Goal: Information Seeking & Learning: Check status

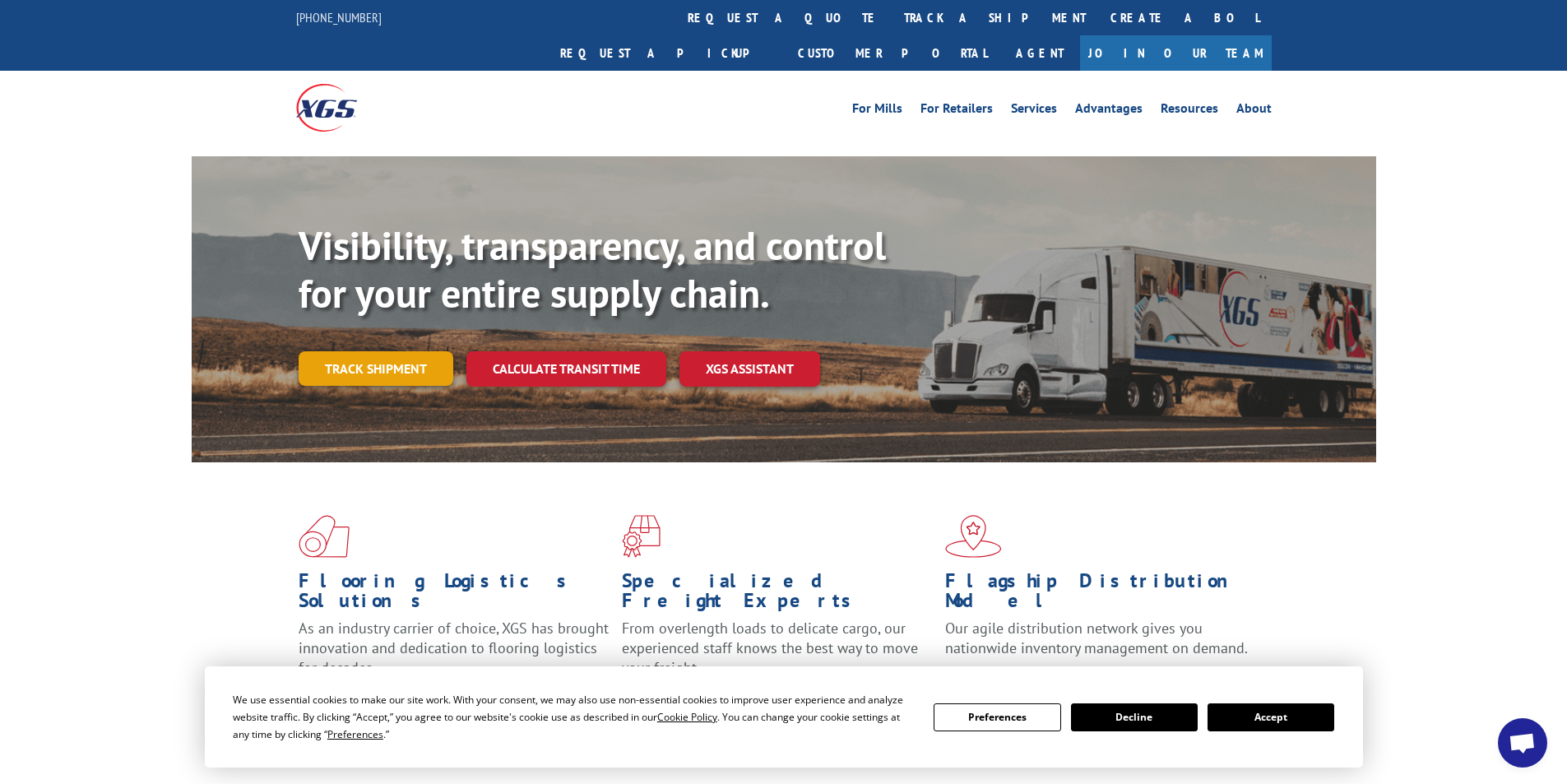
click at [355, 351] on link "Track shipment" at bounding box center [375, 368] width 154 height 34
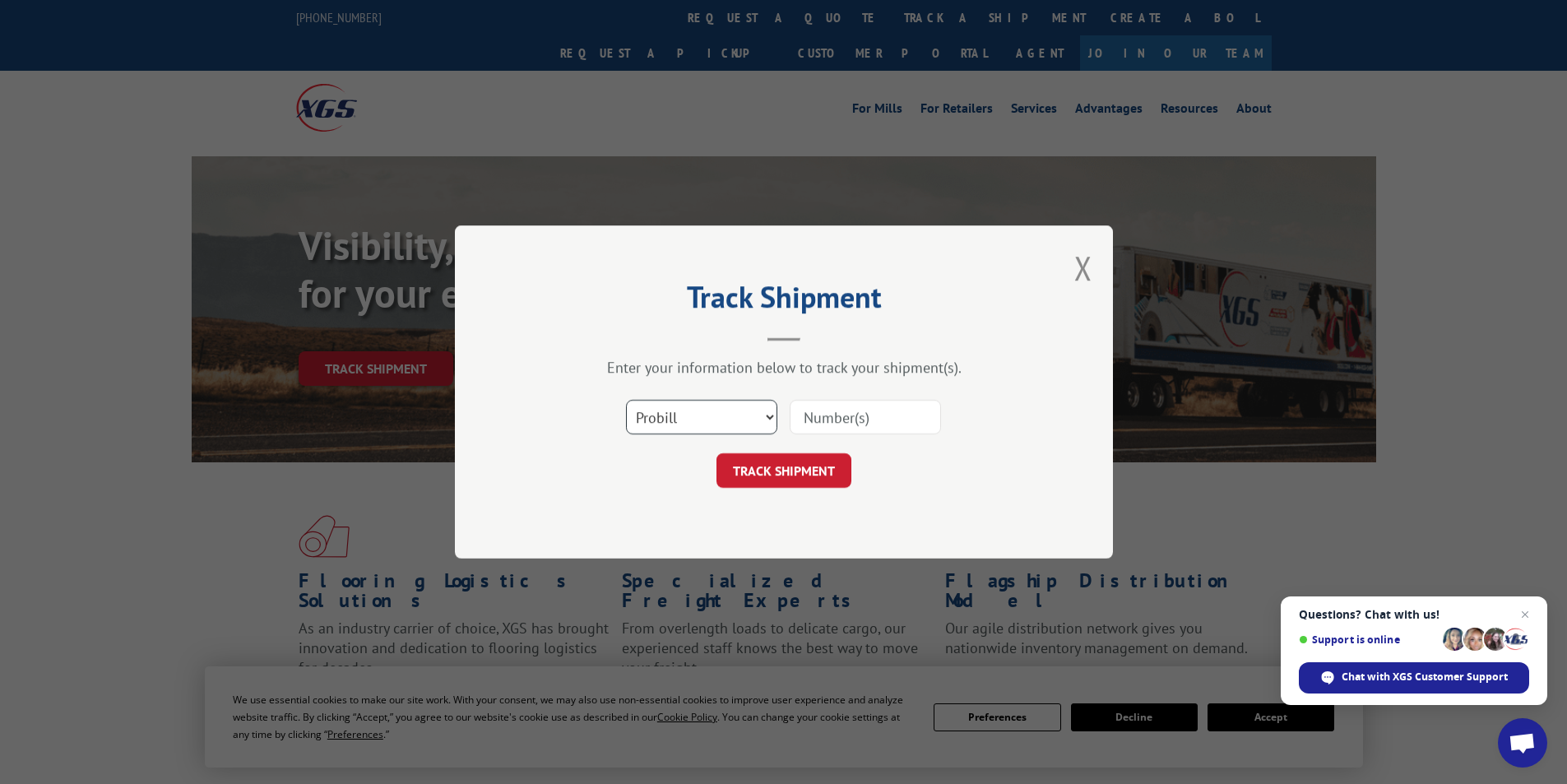
click at [766, 416] on select "Select category... Probill BOL PO" at bounding box center [701, 416] width 151 height 34
select select "bol"
click at [626, 400] on select "Select category... Probill BOL PO" at bounding box center [701, 416] width 151 height 34
click at [825, 418] on input at bounding box center [864, 416] width 151 height 34
type input "17638875"
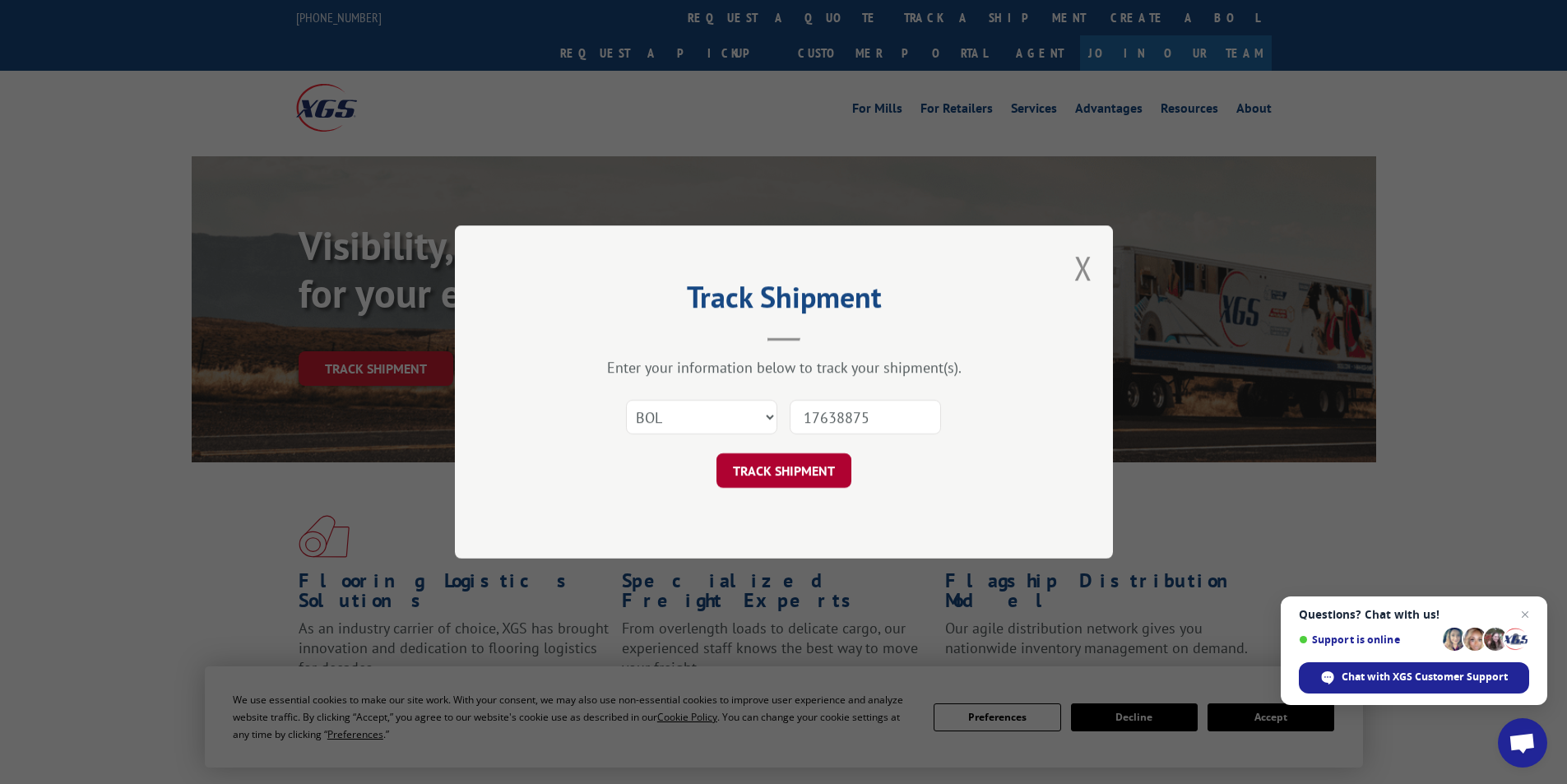
click at [775, 481] on button "TRACK SHIPMENT" at bounding box center [784, 470] width 135 height 34
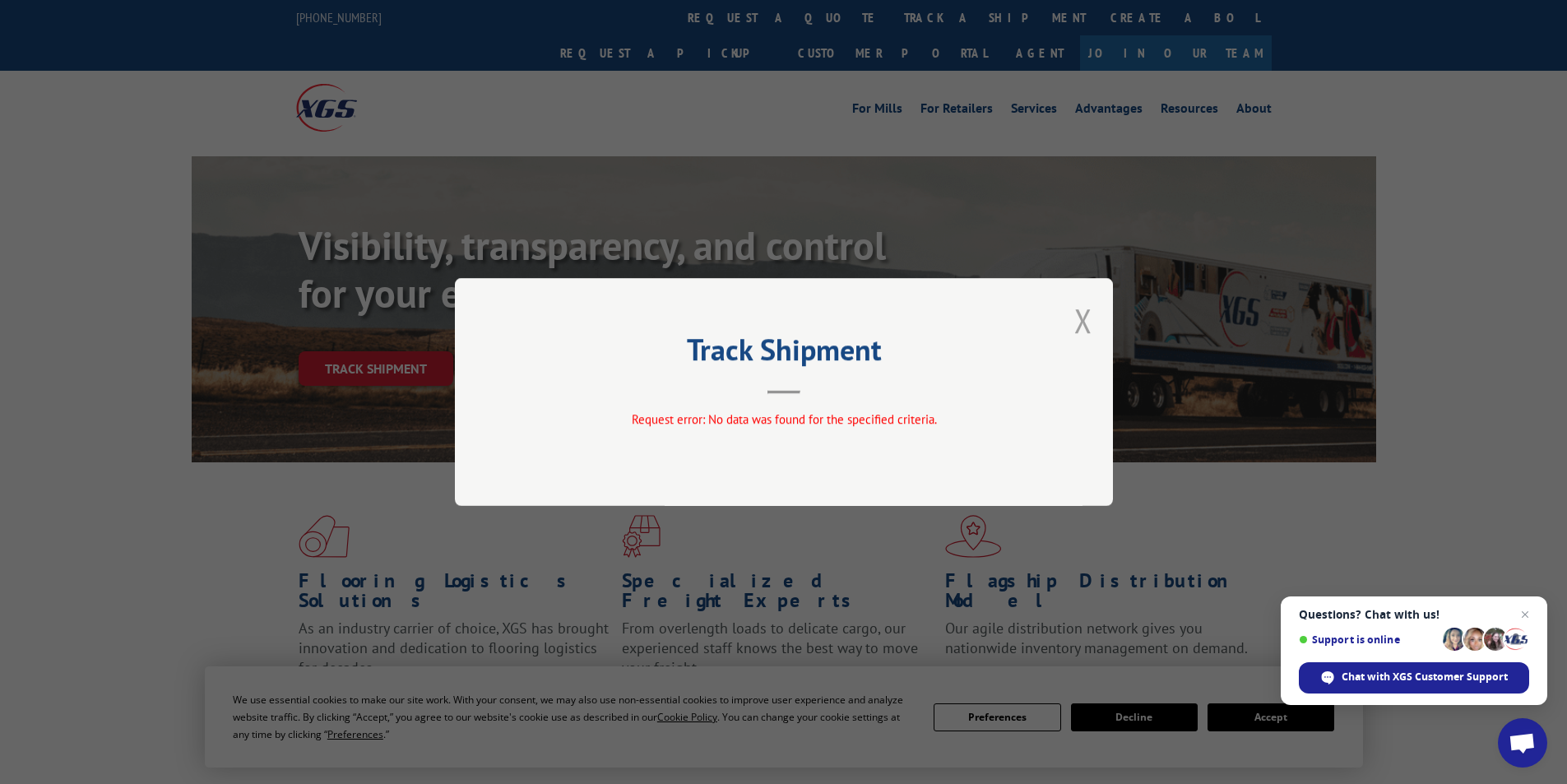
click at [1081, 315] on button "Close modal" at bounding box center [1084, 320] width 18 height 43
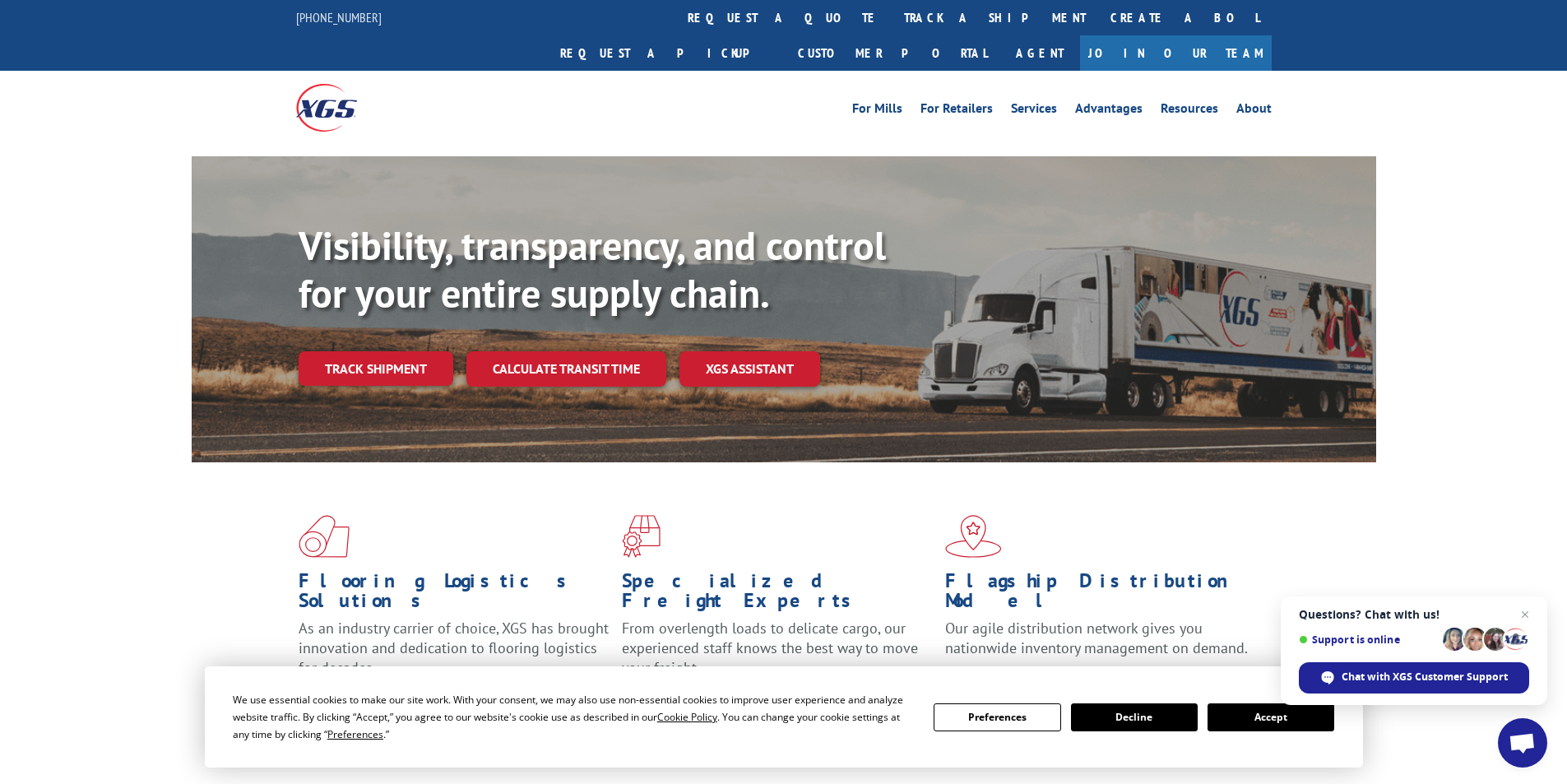
click at [1252, 714] on button "Accept" at bounding box center [1271, 717] width 127 height 28
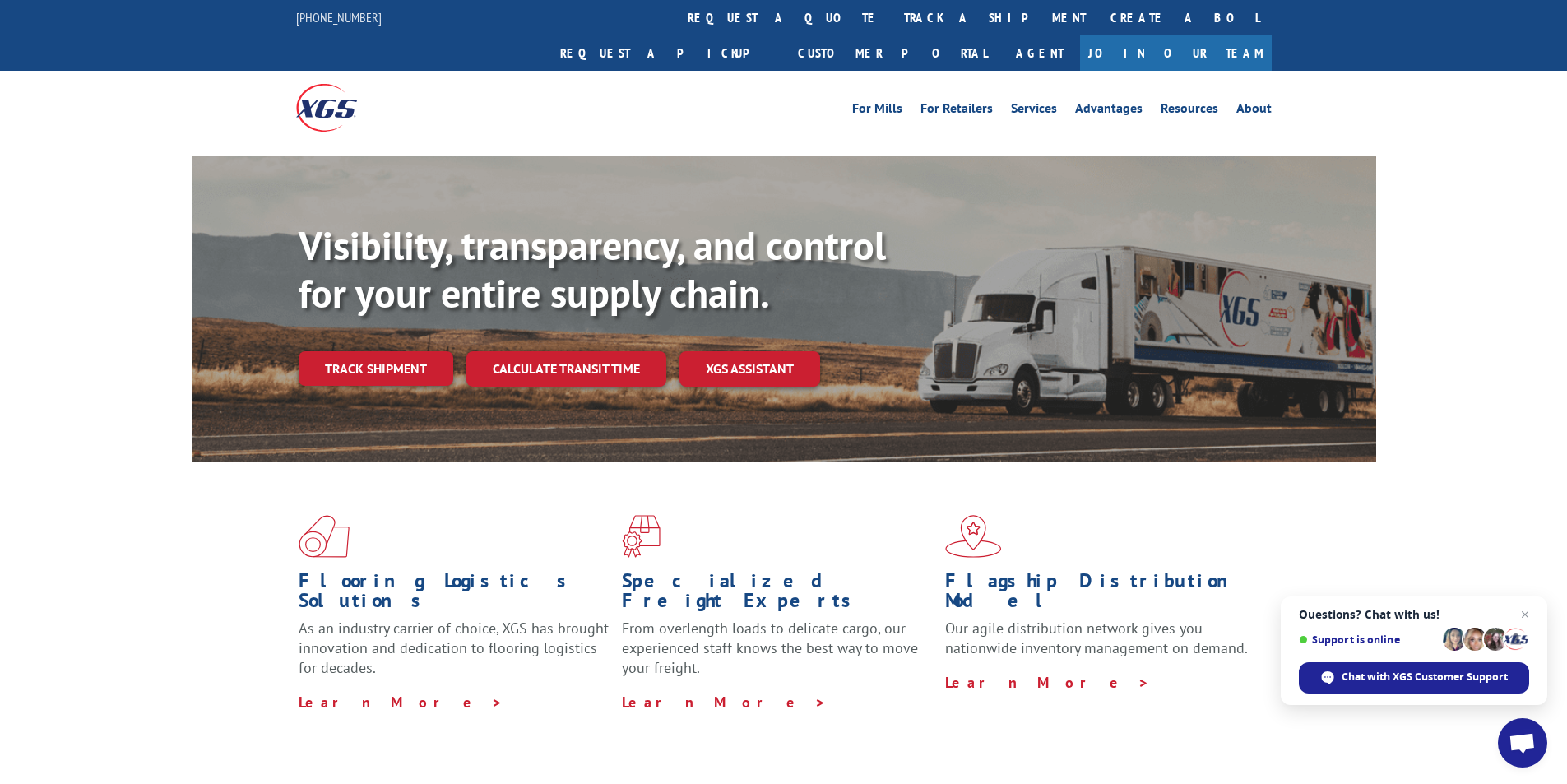
click at [378, 351] on link "Track shipment" at bounding box center [375, 368] width 154 height 34
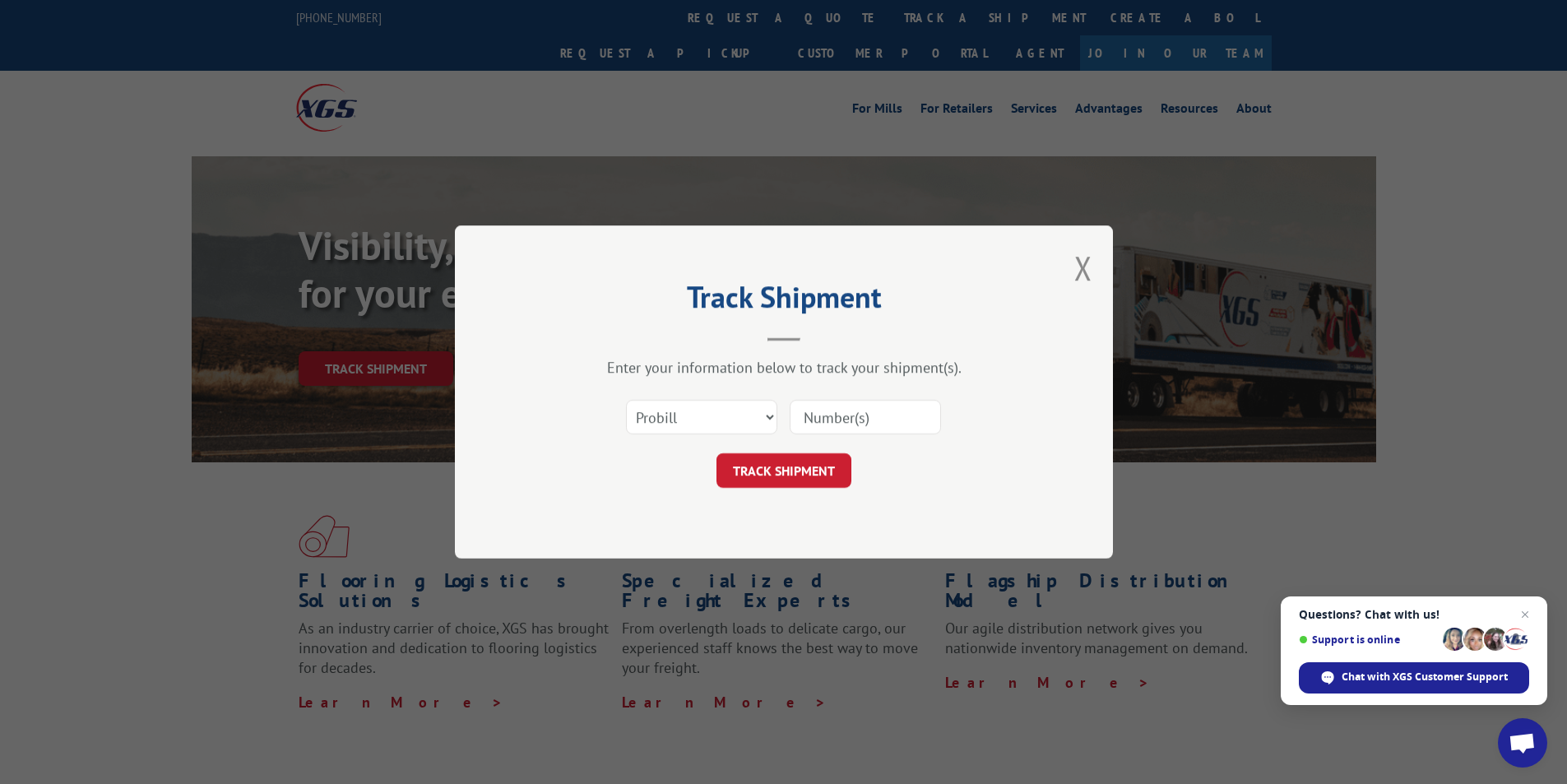
click at [831, 416] on input at bounding box center [864, 416] width 151 height 34
click at [768, 415] on select "Select category... Probill BOL PO" at bounding box center [701, 416] width 151 height 34
select select "bol"
click at [626, 400] on select "Select category... Probill BOL PO" at bounding box center [701, 416] width 151 height 34
click at [831, 420] on input at bounding box center [864, 416] width 151 height 34
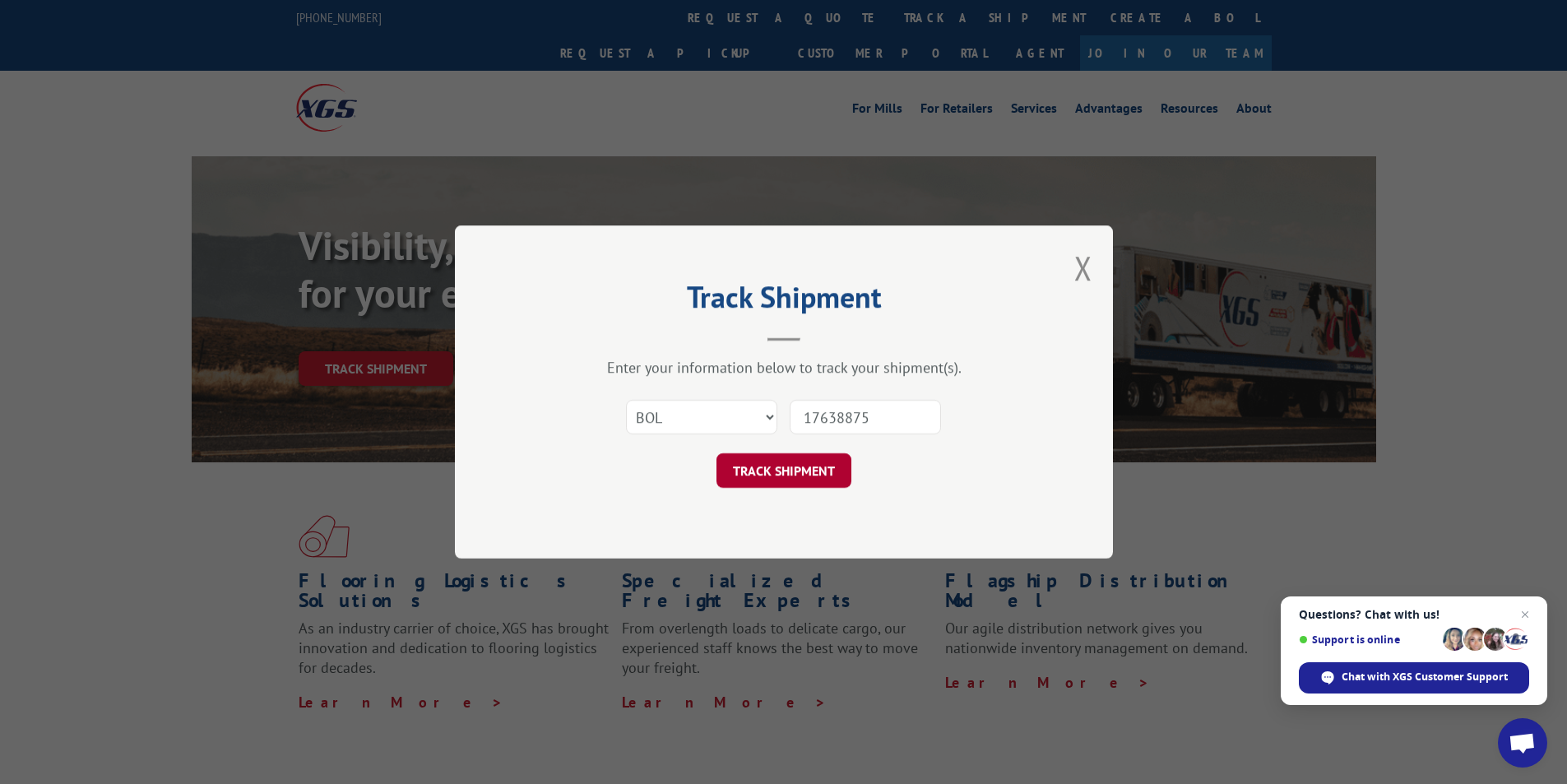
type input "17638875"
click at [785, 462] on button "TRACK SHIPMENT" at bounding box center [784, 470] width 135 height 34
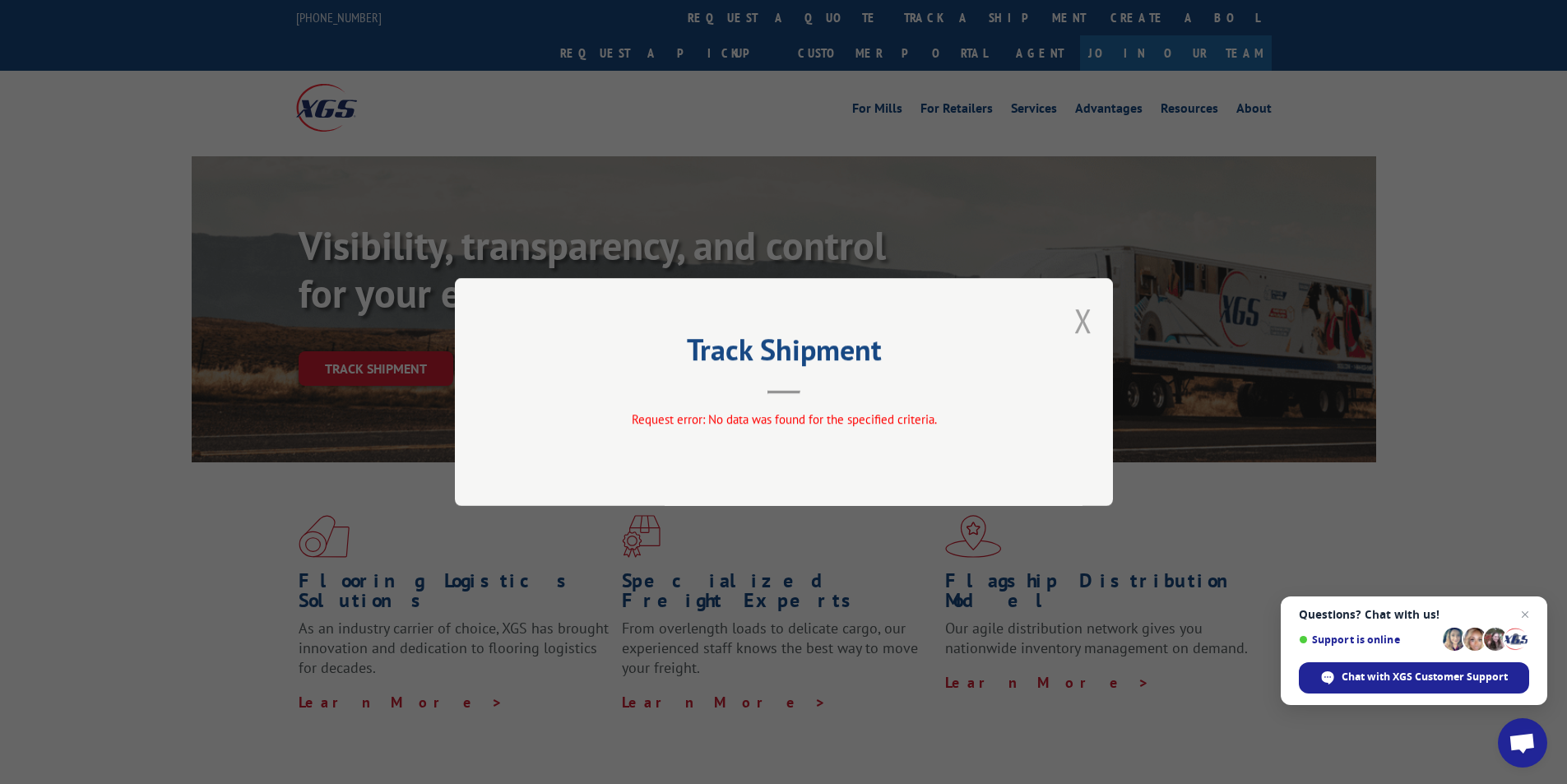
click at [1084, 319] on button "Close modal" at bounding box center [1084, 320] width 18 height 43
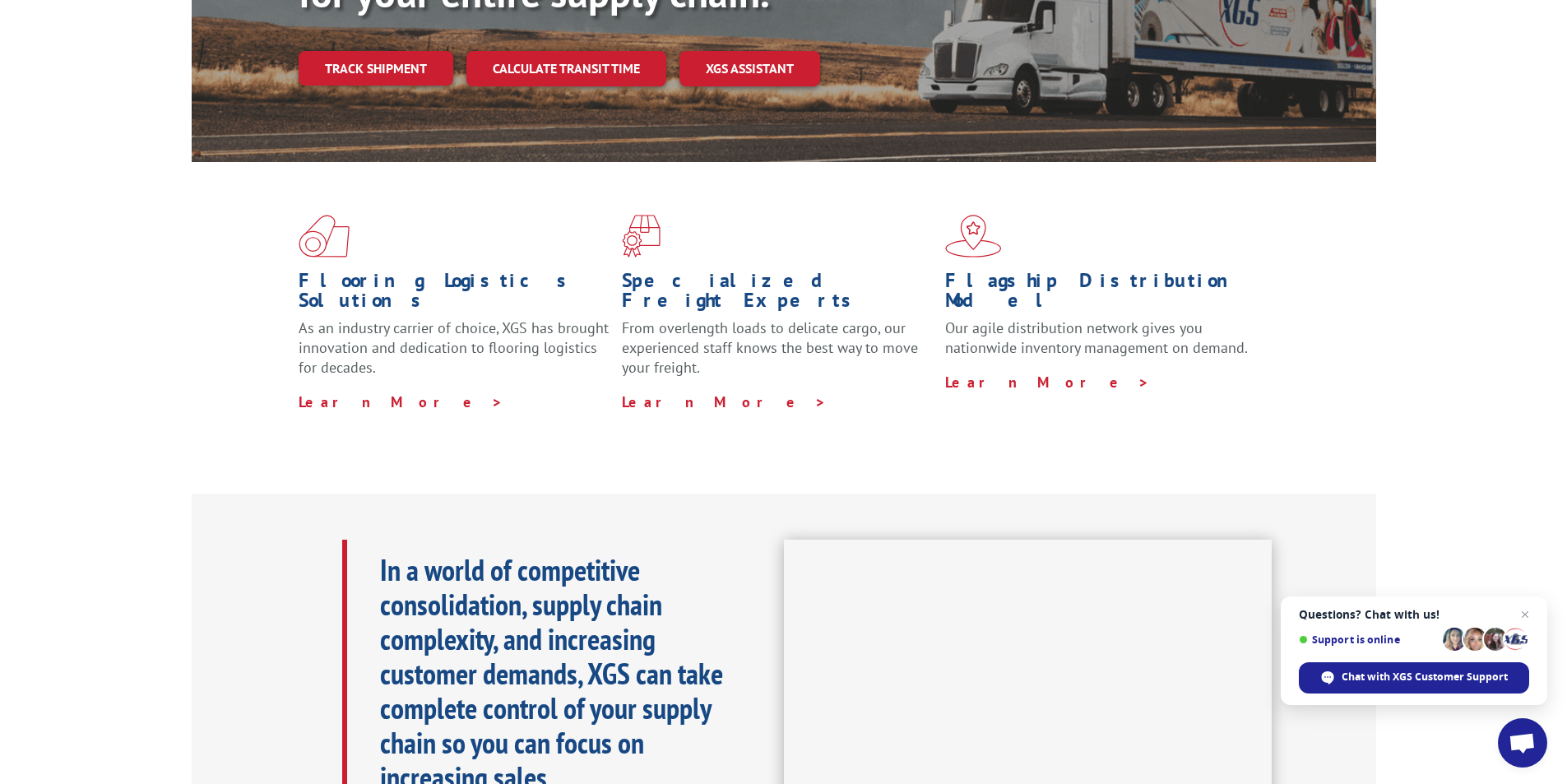
scroll to position [329, 0]
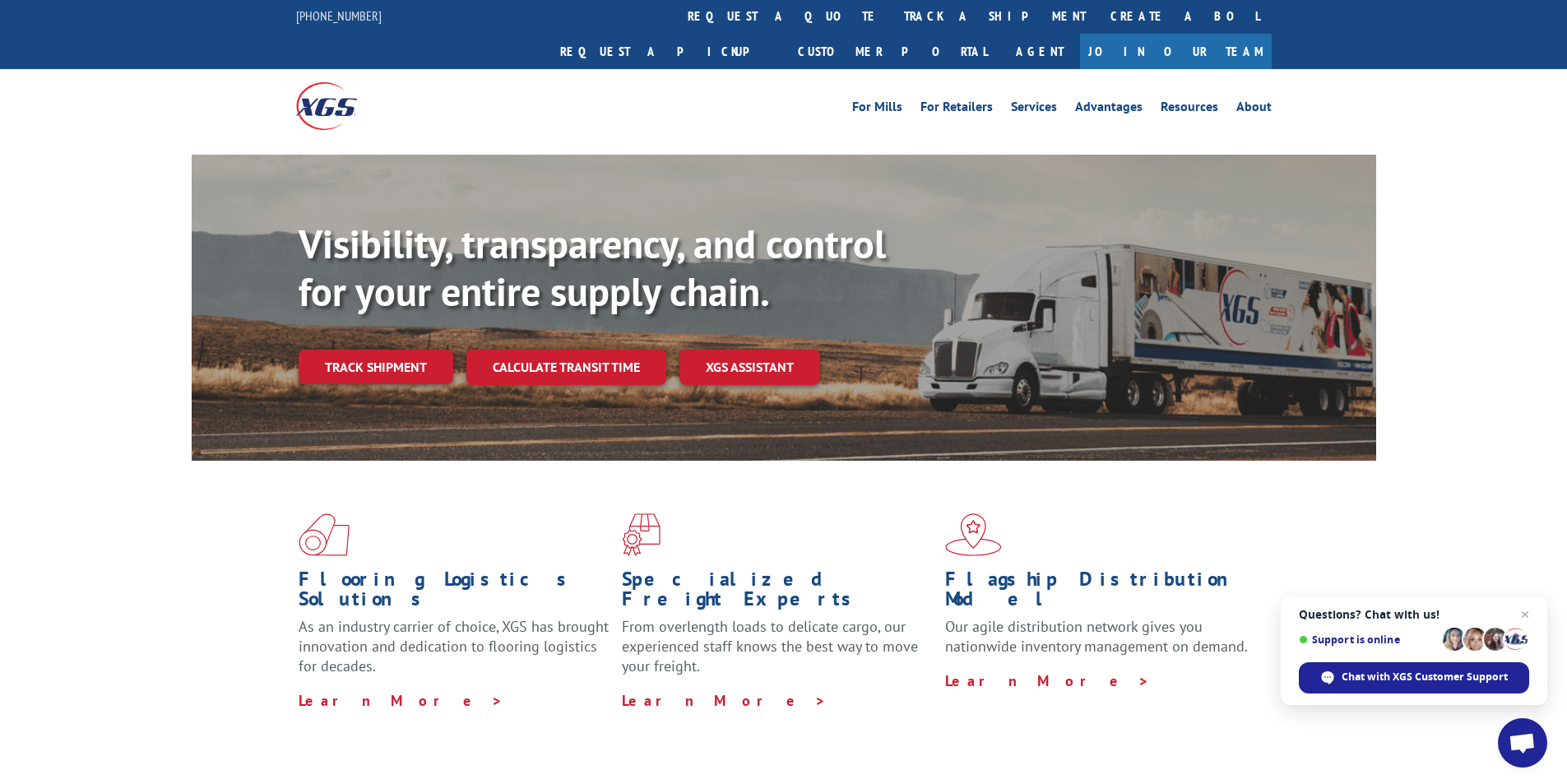
scroll to position [0, 0]
